Goal: Transaction & Acquisition: Book appointment/travel/reservation

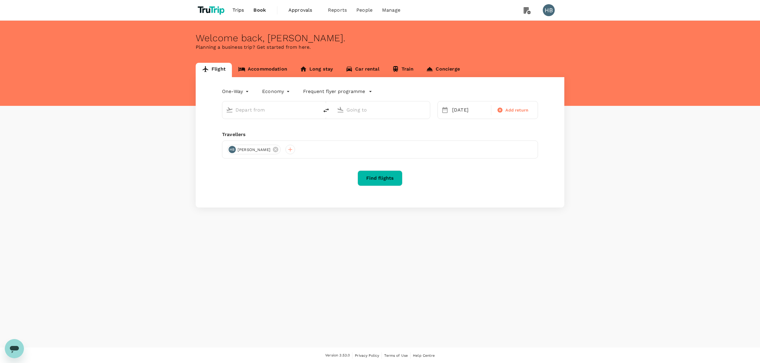
type input "[PERSON_NAME] Intl (ORD)"
type input "San Francisco Intl (SFO)"
type input "[PERSON_NAME] Intl (ORD)"
type input "San Francisco Intl (SFO)"
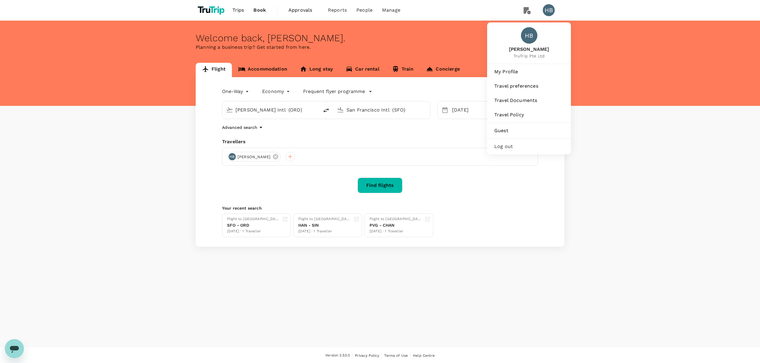
click at [530, 149] on span "Log out" at bounding box center [529, 146] width 69 height 7
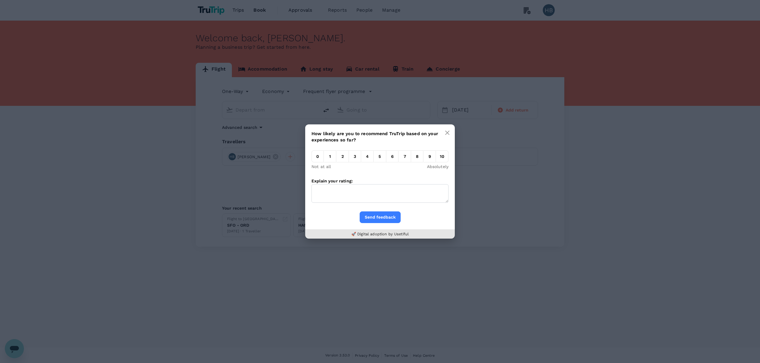
type input "[PERSON_NAME] Intl (ORD)"
type input "San Francisco Intl (SFO)"
click at [444, 134] on button "button" at bounding box center [448, 133] width 12 height 12
